Goal: Use online tool/utility: Utilize a website feature to perform a specific function

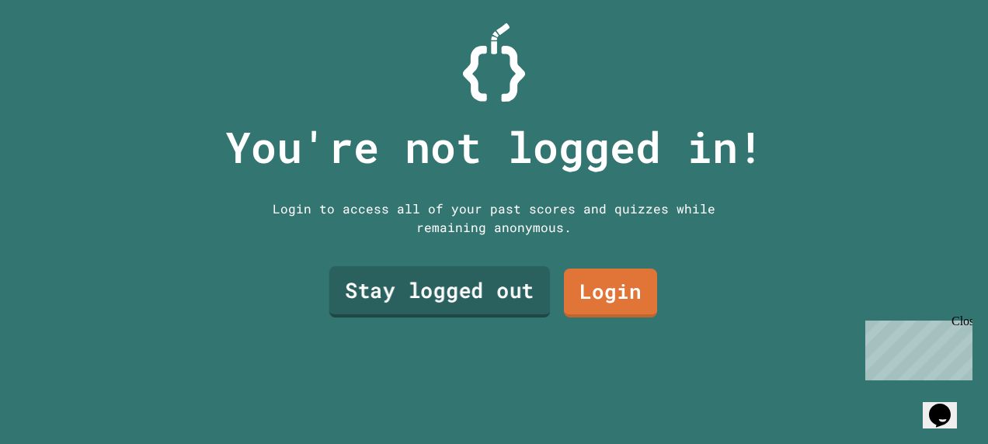
click at [481, 291] on link "Stay logged out" at bounding box center [439, 291] width 221 height 51
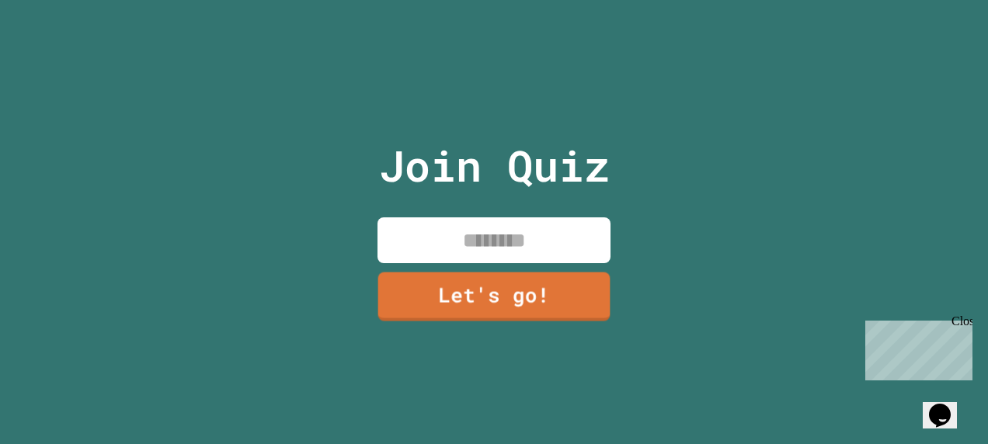
click at [466, 242] on input at bounding box center [493, 240] width 233 height 46
type input "****"
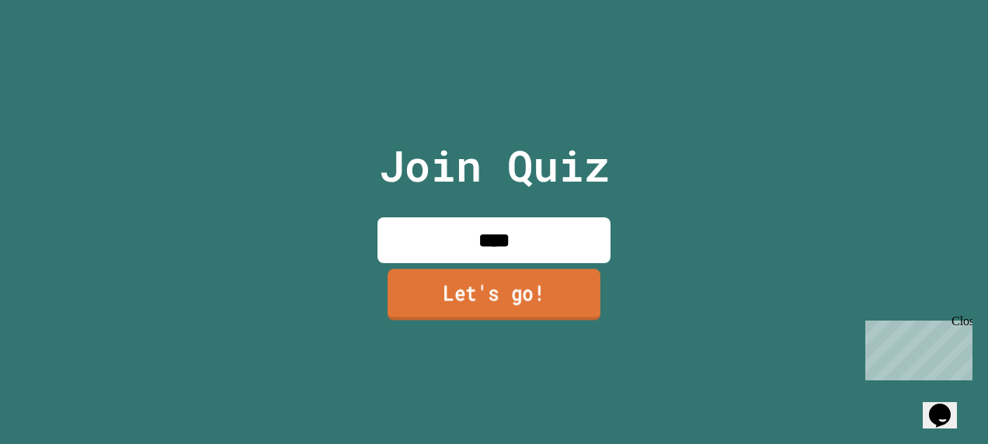
click at [398, 290] on link "Let's go!" at bounding box center [493, 294] width 213 height 51
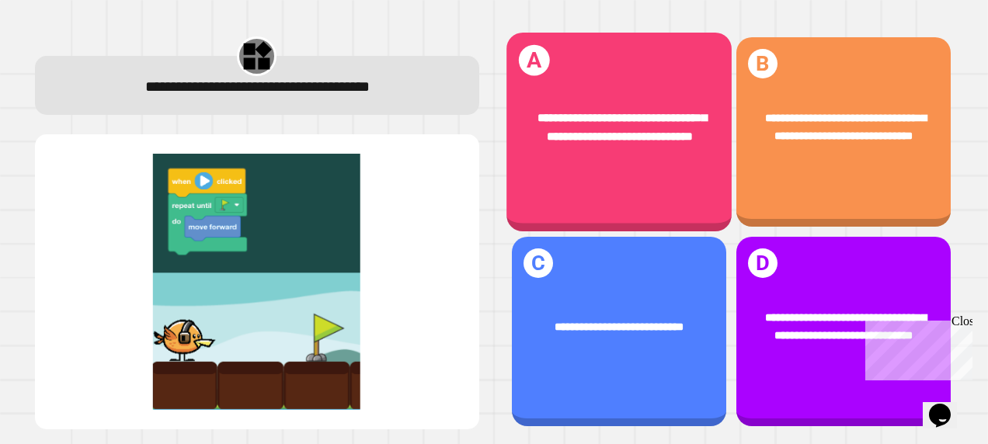
click at [643, 163] on div "**********" at bounding box center [618, 128] width 225 height 84
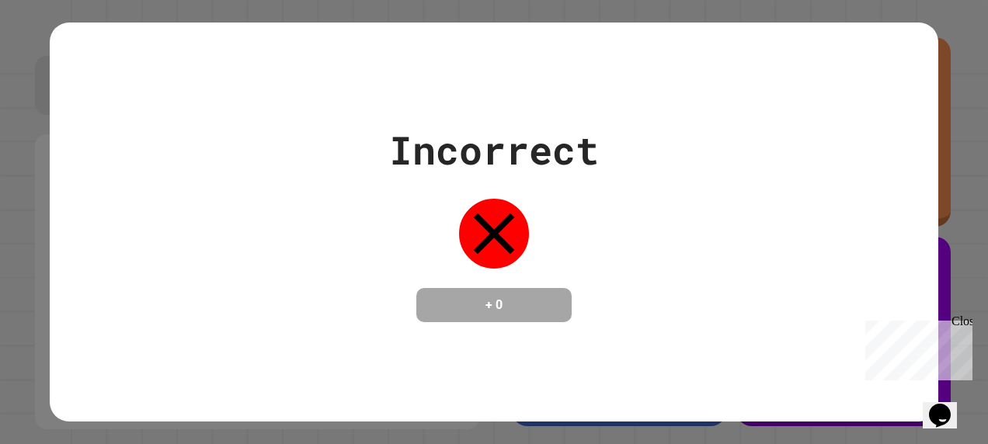
click at [966, 320] on div "Close" at bounding box center [960, 323] width 19 height 19
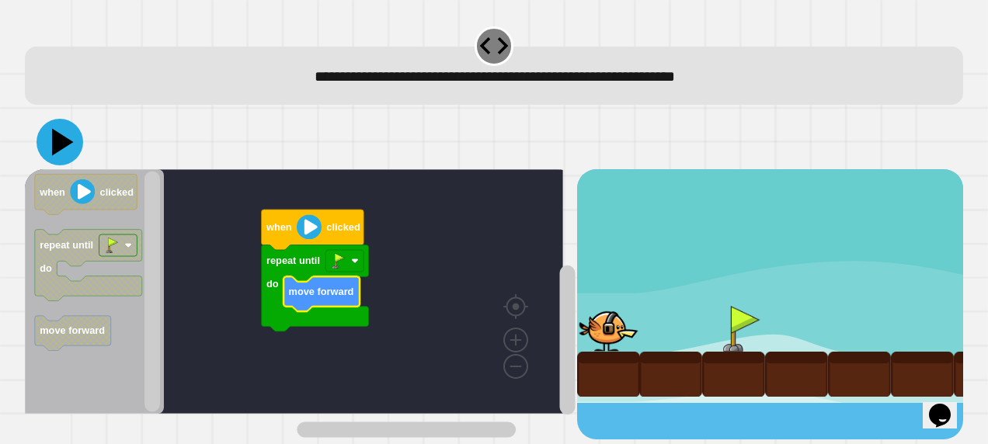
drag, startPoint x: 50, startPoint y: 138, endPoint x: 42, endPoint y: 132, distance: 9.9
click at [42, 132] on icon at bounding box center [59, 142] width 47 height 47
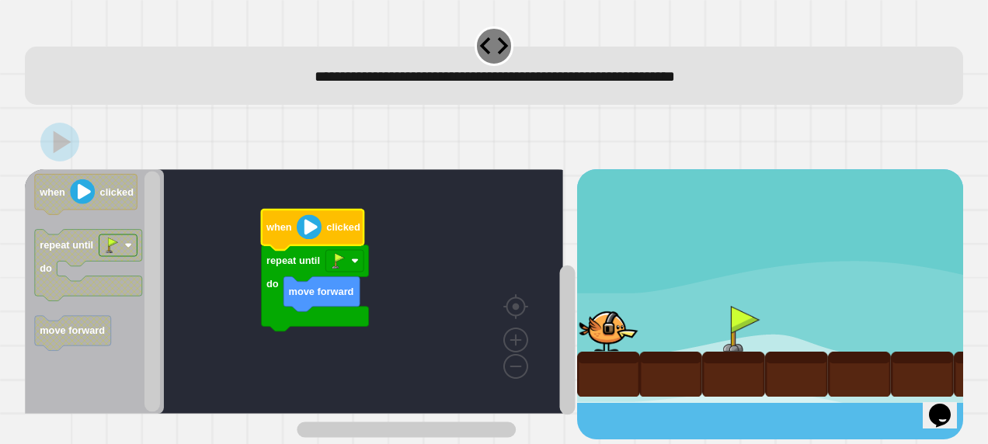
click at [311, 238] on image "Blockly Workspace" at bounding box center [309, 226] width 25 height 25
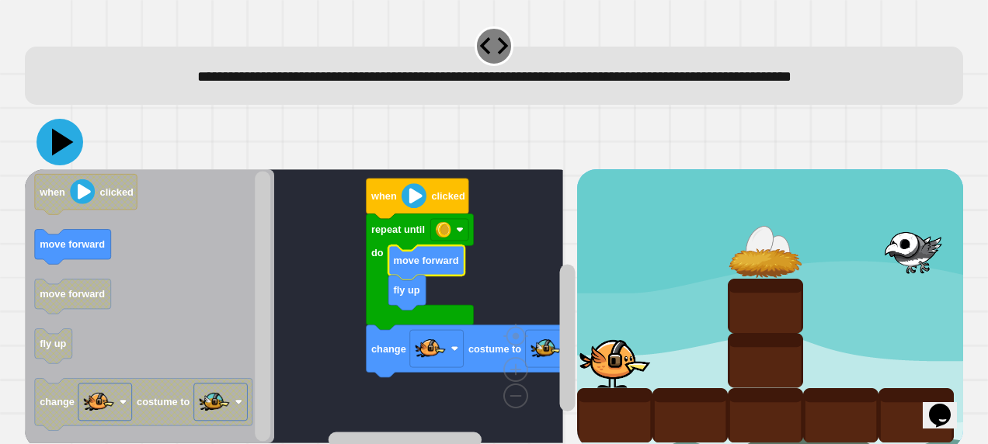
click at [53, 165] on icon at bounding box center [59, 142] width 47 height 47
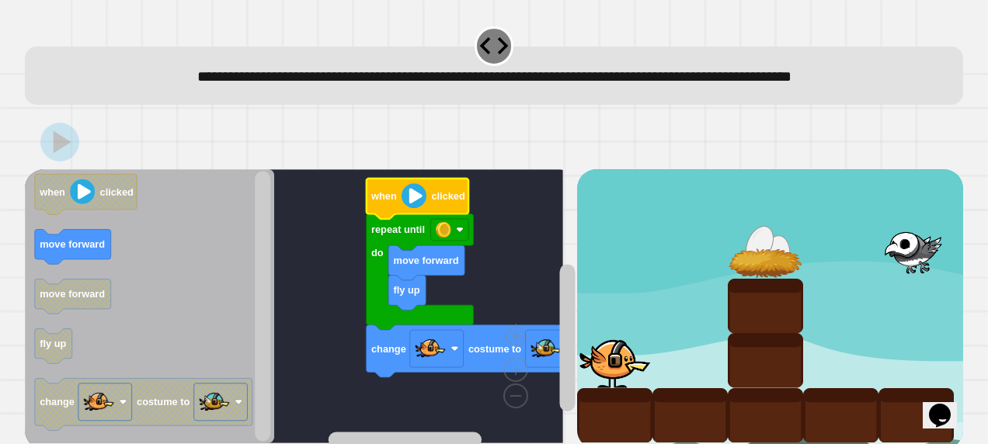
click at [414, 208] on image "Blockly Workspace" at bounding box center [413, 195] width 25 height 25
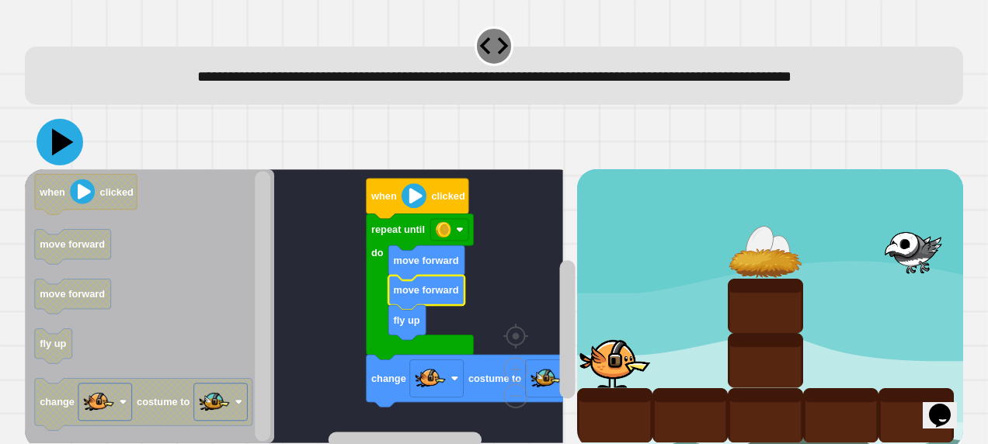
click at [54, 155] on icon at bounding box center [63, 141] width 22 height 27
click at [419, 208] on image "Blockly Workspace" at bounding box center [413, 195] width 25 height 25
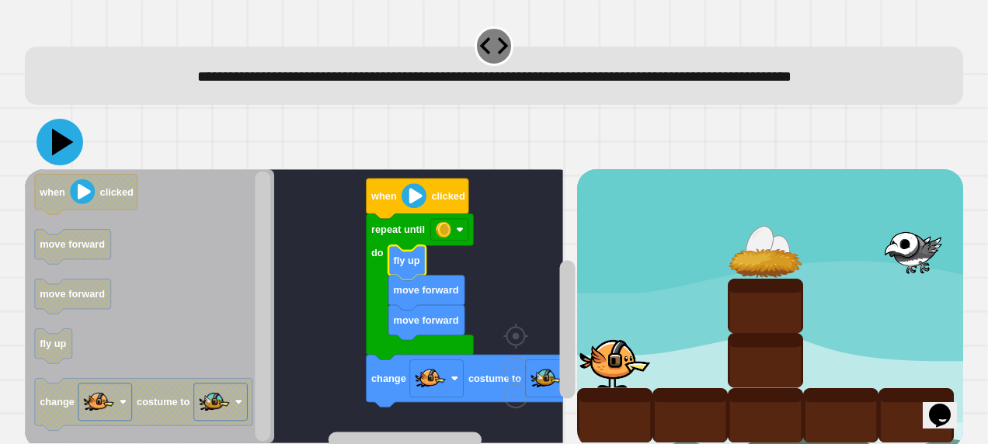
click at [54, 155] on icon at bounding box center [63, 141] width 22 height 27
click at [283, 123] on div "**********" at bounding box center [493, 231] width 948 height 425
click at [261, 262] on rect "Blockly Workspace" at bounding box center [263, 306] width 16 height 270
drag, startPoint x: 261, startPoint y: 262, endPoint x: 273, endPoint y: 193, distance: 71.0
drag, startPoint x: 273, startPoint y: 193, endPoint x: 584, endPoint y: 160, distance: 312.3
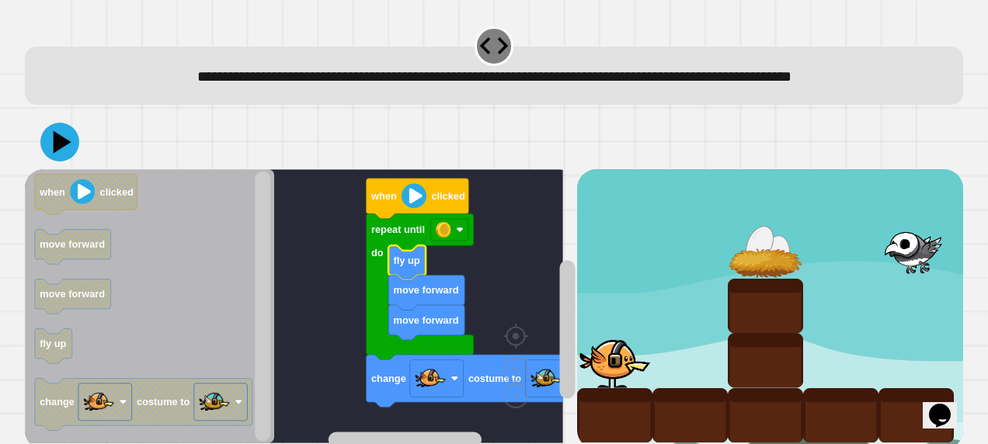
click at [584, 160] on div at bounding box center [494, 142] width 938 height 54
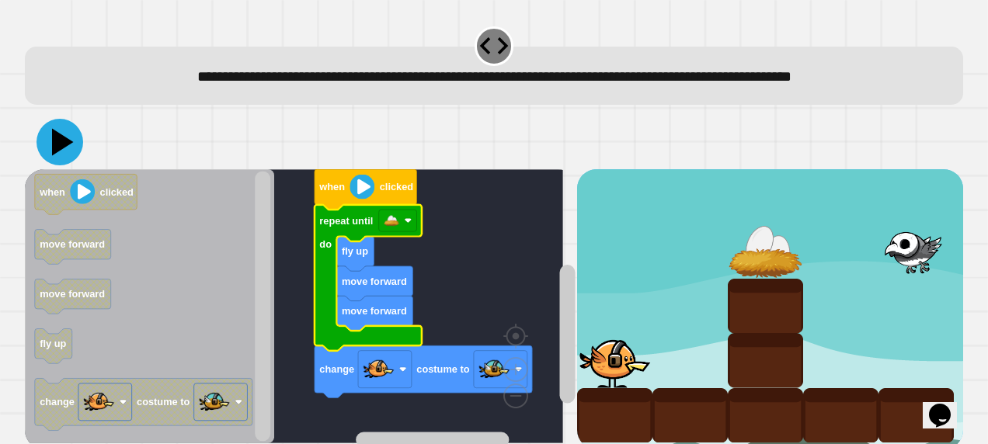
click at [59, 155] on icon at bounding box center [63, 141] width 22 height 27
click at [373, 199] on image "Blockly Workspace" at bounding box center [361, 186] width 25 height 25
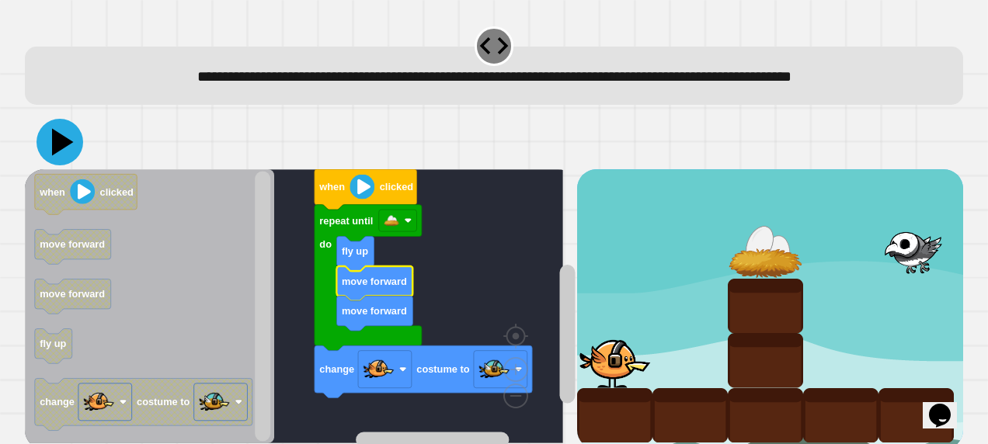
click at [66, 155] on icon at bounding box center [63, 141] width 22 height 27
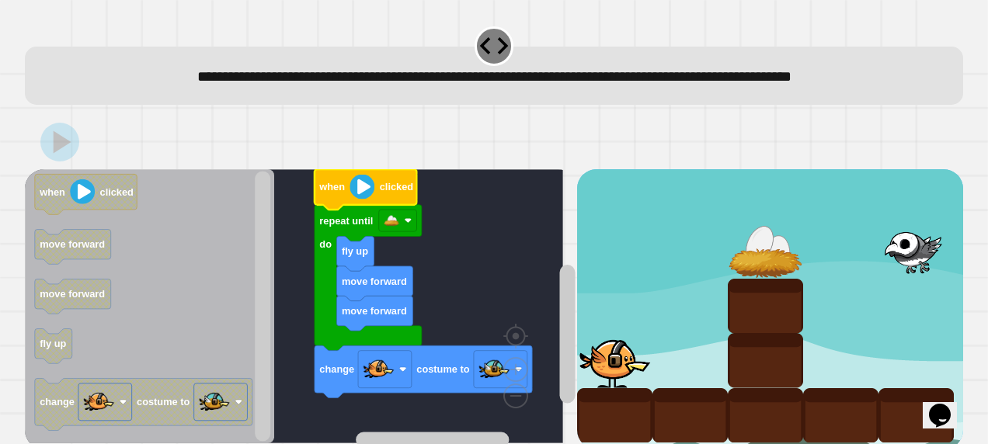
click at [356, 199] on image "Blockly Workspace" at bounding box center [361, 186] width 25 height 25
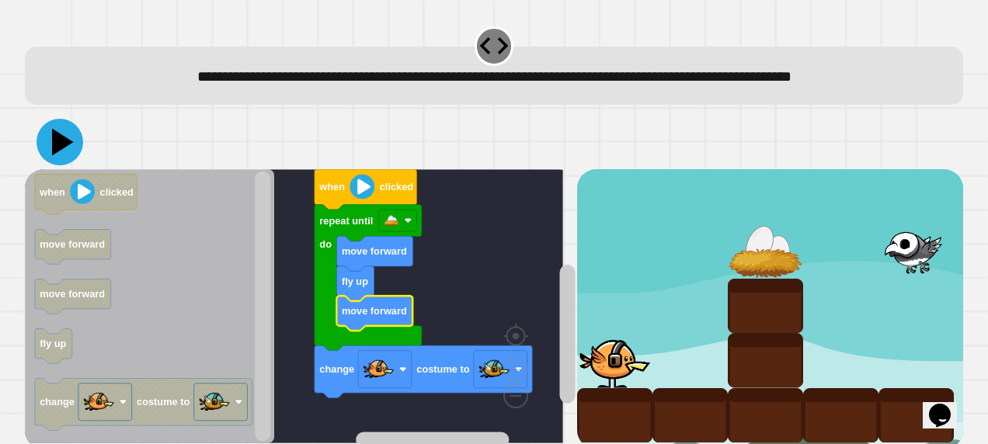
click at [71, 165] on icon at bounding box center [59, 142] width 47 height 47
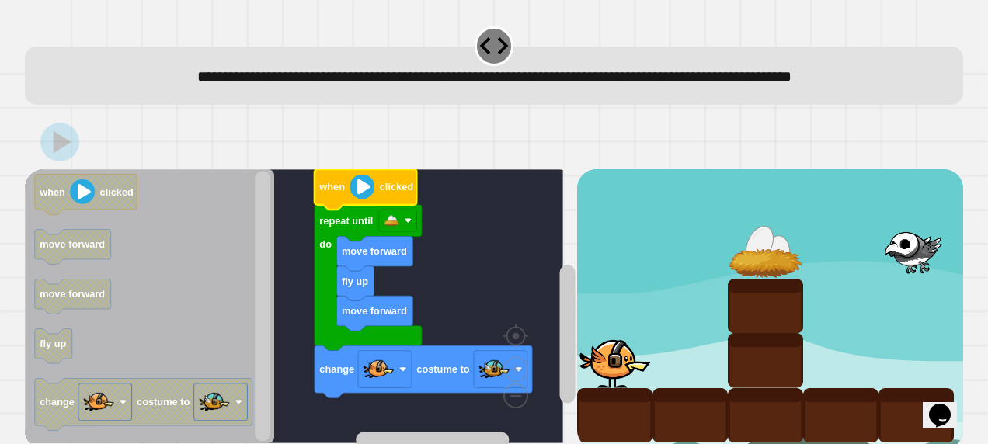
click at [357, 199] on image "Blockly Workspace" at bounding box center [361, 186] width 25 height 25
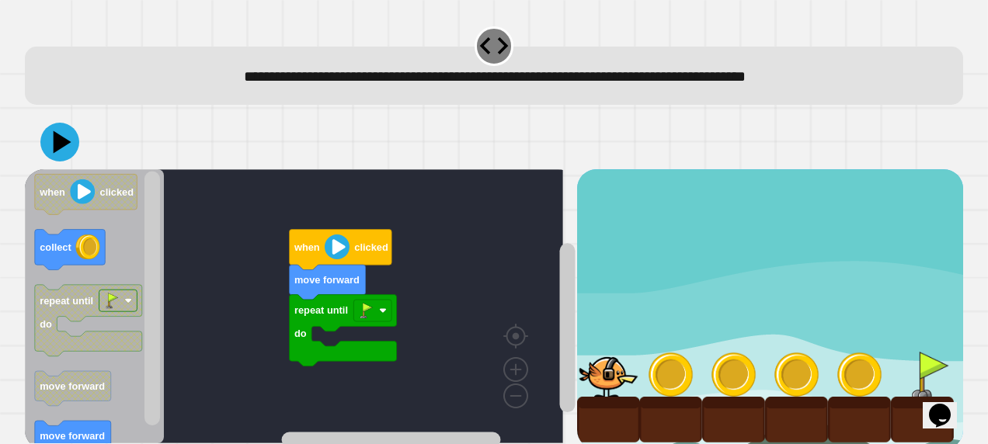
scroll to position [29, 0]
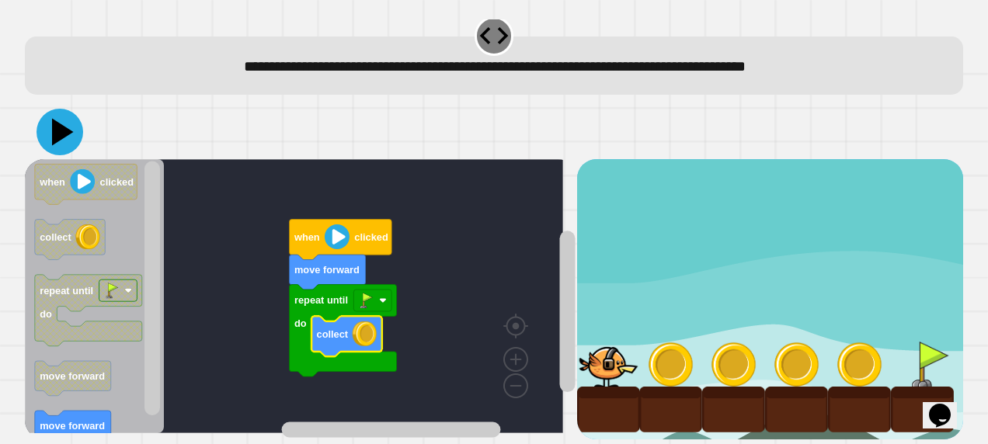
click at [50, 113] on icon at bounding box center [59, 132] width 47 height 47
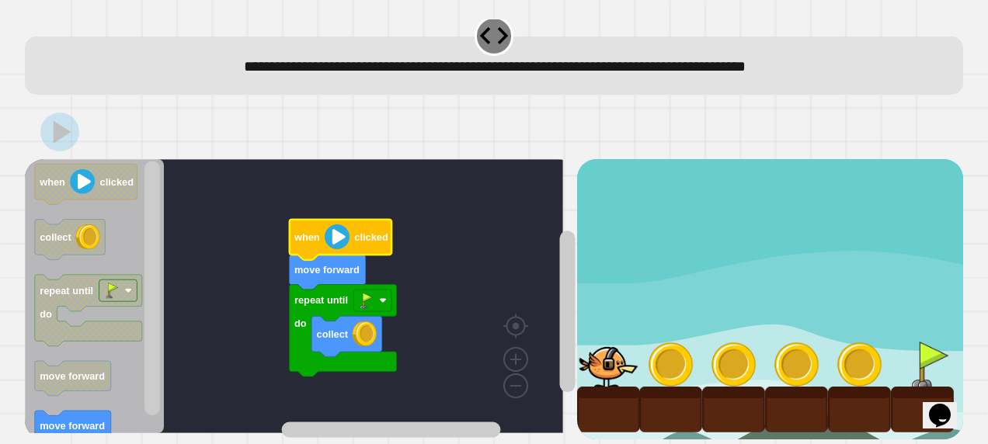
click at [334, 224] on image "Blockly Workspace" at bounding box center [337, 236] width 25 height 25
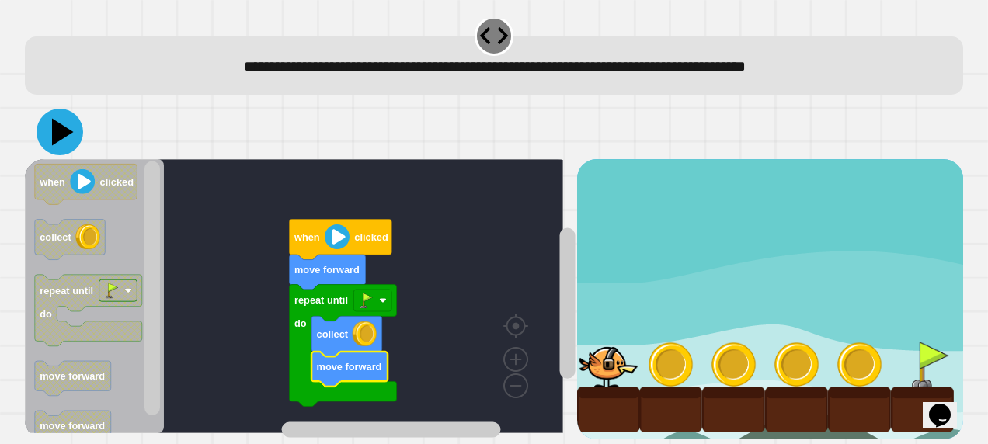
click at [57, 124] on icon at bounding box center [59, 132] width 47 height 47
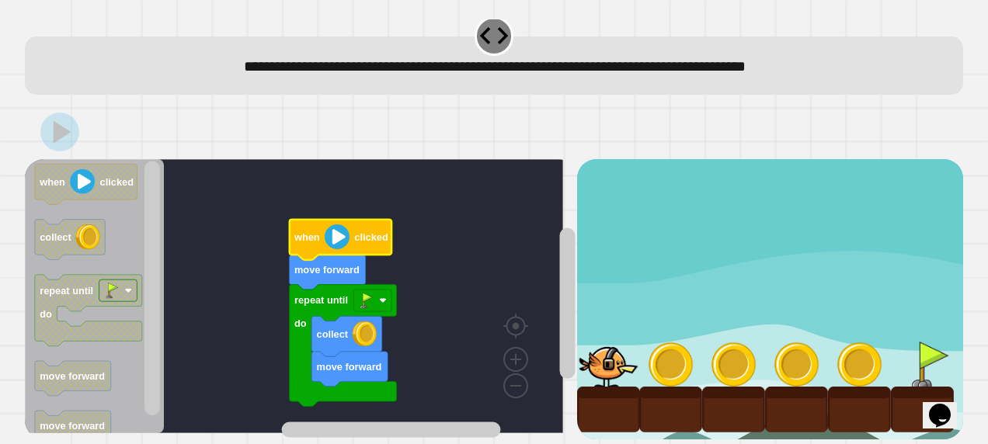
click at [332, 227] on image "Blockly Workspace" at bounding box center [337, 236] width 25 height 25
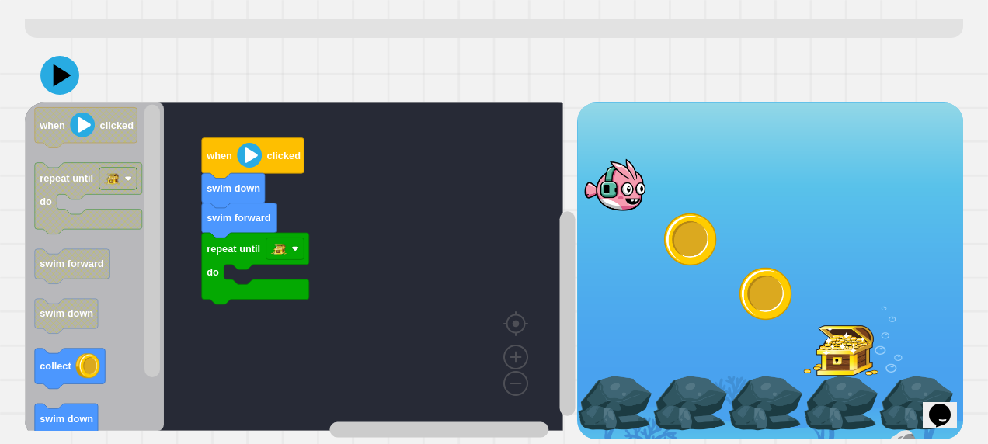
scroll to position [108, 0]
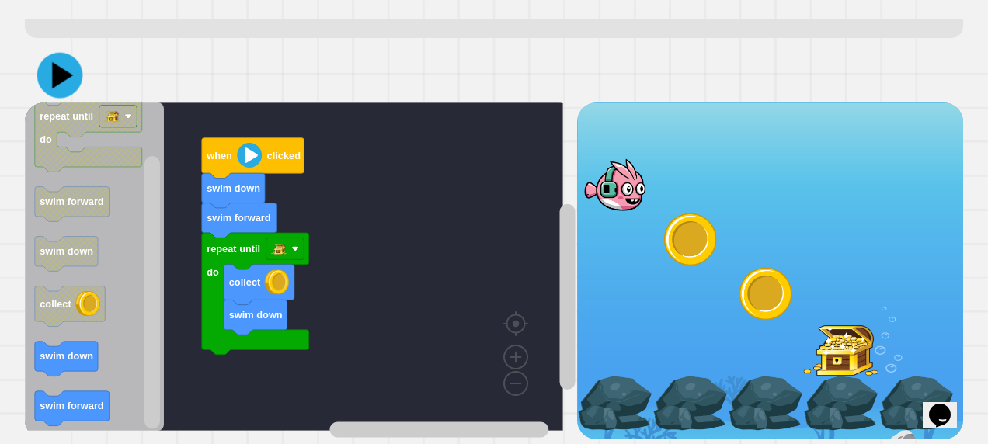
click at [57, 61] on icon at bounding box center [62, 74] width 21 height 26
click at [259, 146] on image "Blockly Workspace" at bounding box center [249, 155] width 25 height 25
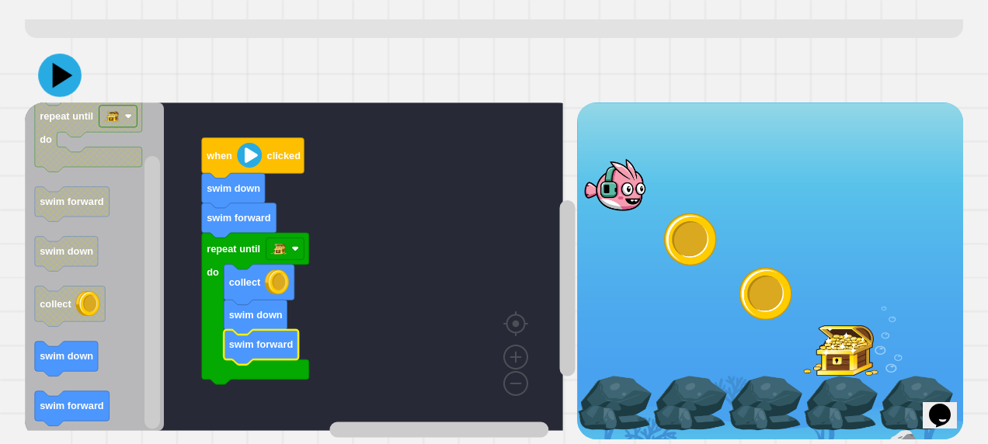
click at [57, 64] on icon at bounding box center [62, 75] width 20 height 26
click at [264, 138] on icon "Blockly Workspace" at bounding box center [253, 157] width 102 height 40
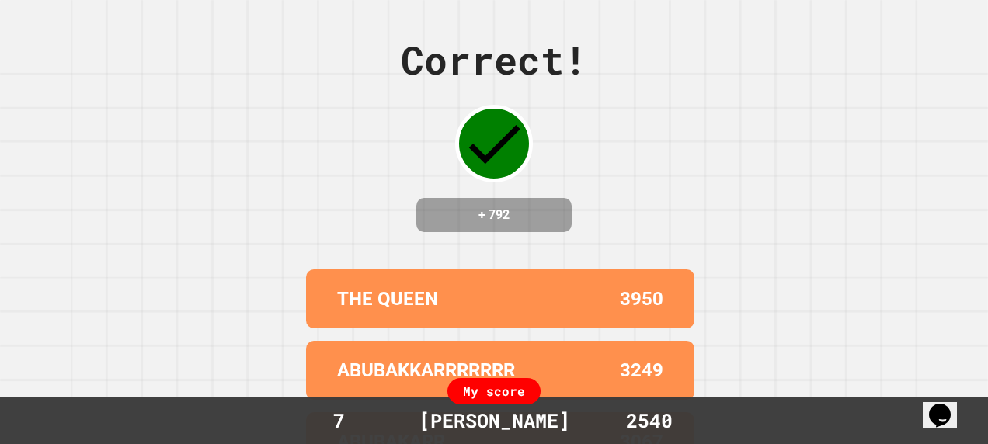
scroll to position [0, 0]
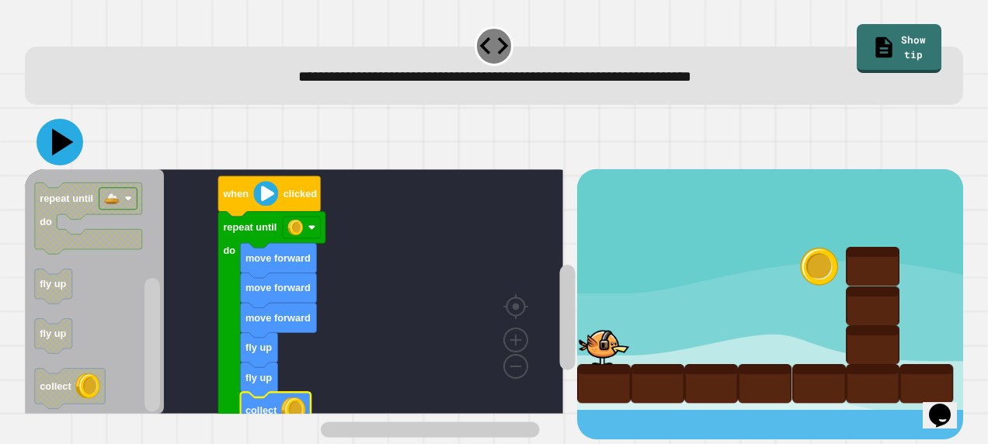
click at [67, 148] on icon at bounding box center [59, 142] width 47 height 47
click at [261, 191] on image "Blockly Workspace" at bounding box center [265, 193] width 25 height 25
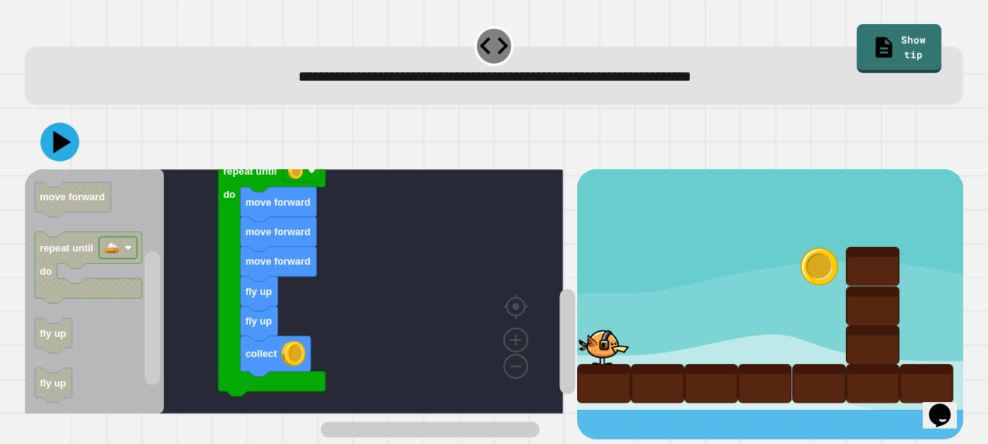
click at [253, 252] on div "repeat until do move forward move forward move forward fly up fly up collect wh…" at bounding box center [301, 304] width 552 height 270
click at [159, 264] on div "repeat until do move forward move forward move forward fly up fly up collect wh…" at bounding box center [301, 304] width 552 height 270
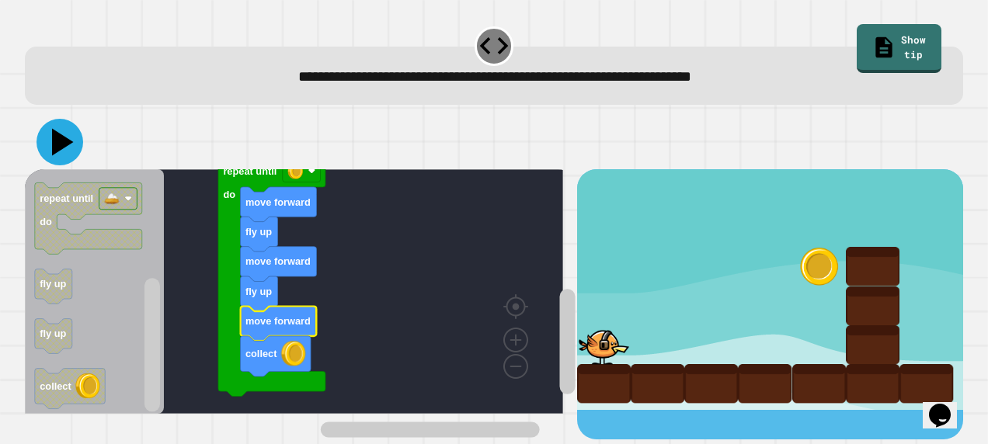
click at [52, 147] on icon at bounding box center [59, 142] width 47 height 47
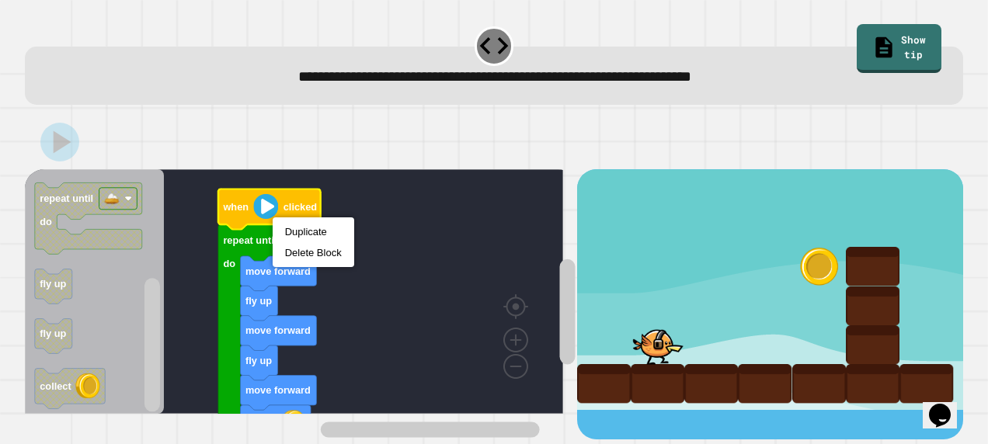
click at [261, 211] on image "Blockly Workspace" at bounding box center [265, 205] width 25 height 25
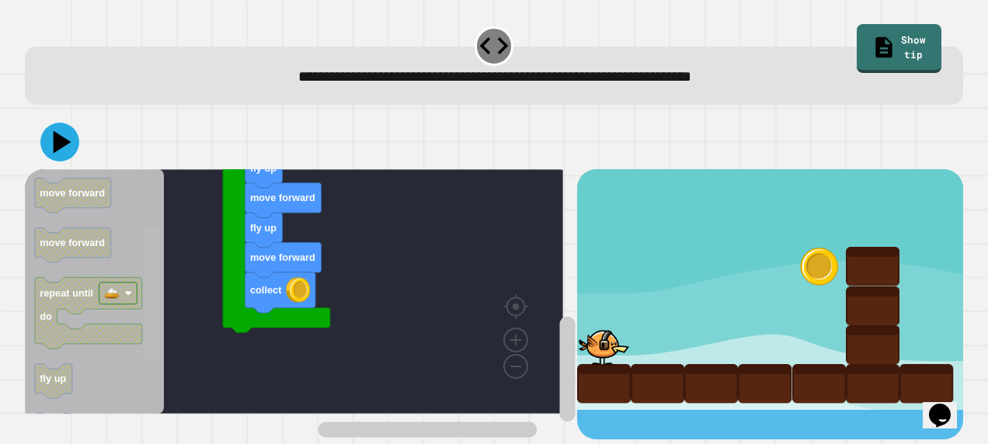
click at [157, 308] on rect "Blockly Workspace" at bounding box center [152, 293] width 16 height 134
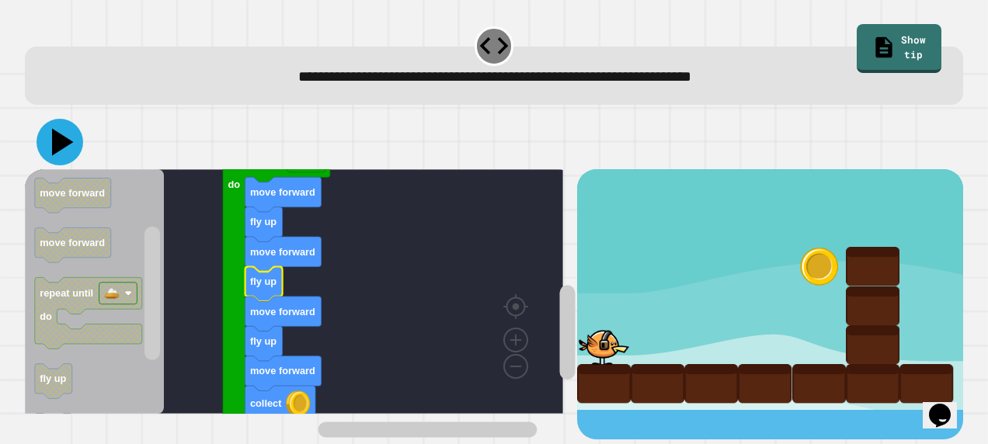
click at [56, 137] on icon at bounding box center [63, 141] width 22 height 27
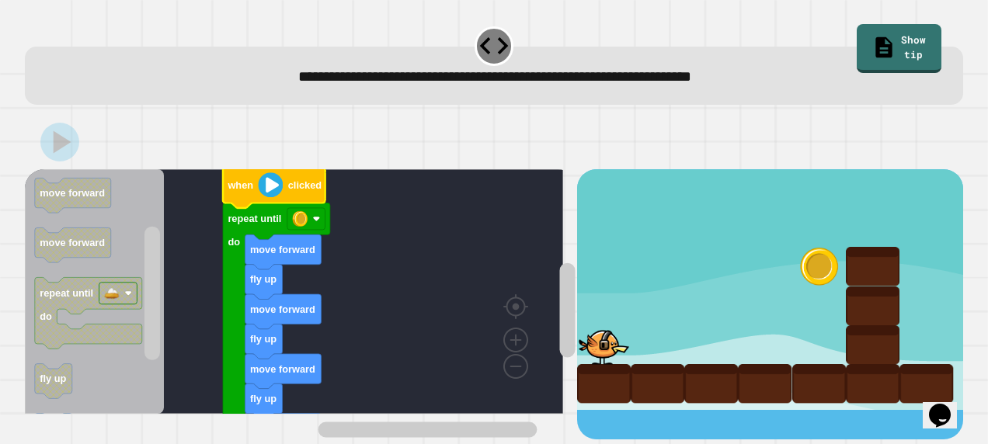
click at [259, 183] on image "Blockly Workspace" at bounding box center [270, 184] width 25 height 25
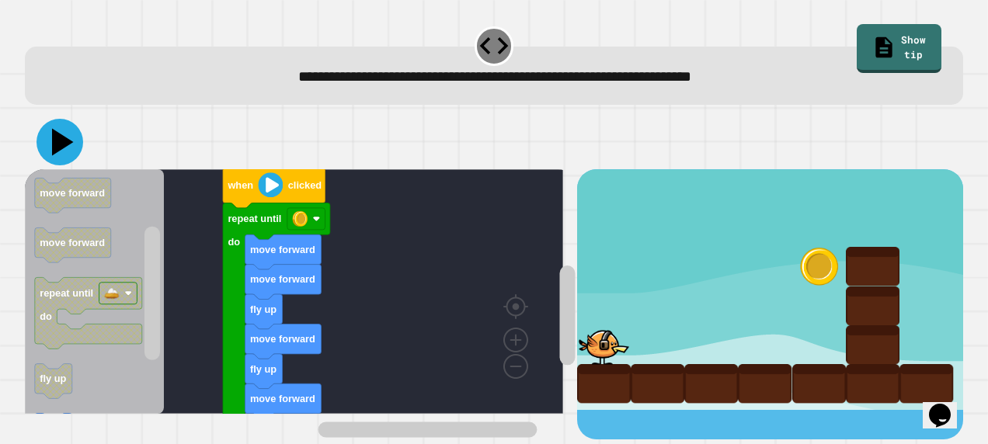
click at [54, 144] on icon at bounding box center [63, 141] width 22 height 27
click at [290, 194] on icon "Blockly Workspace" at bounding box center [274, 187] width 102 height 40
click at [269, 193] on image "Blockly Workspace" at bounding box center [270, 184] width 25 height 25
